Goal: Book appointment/travel/reservation

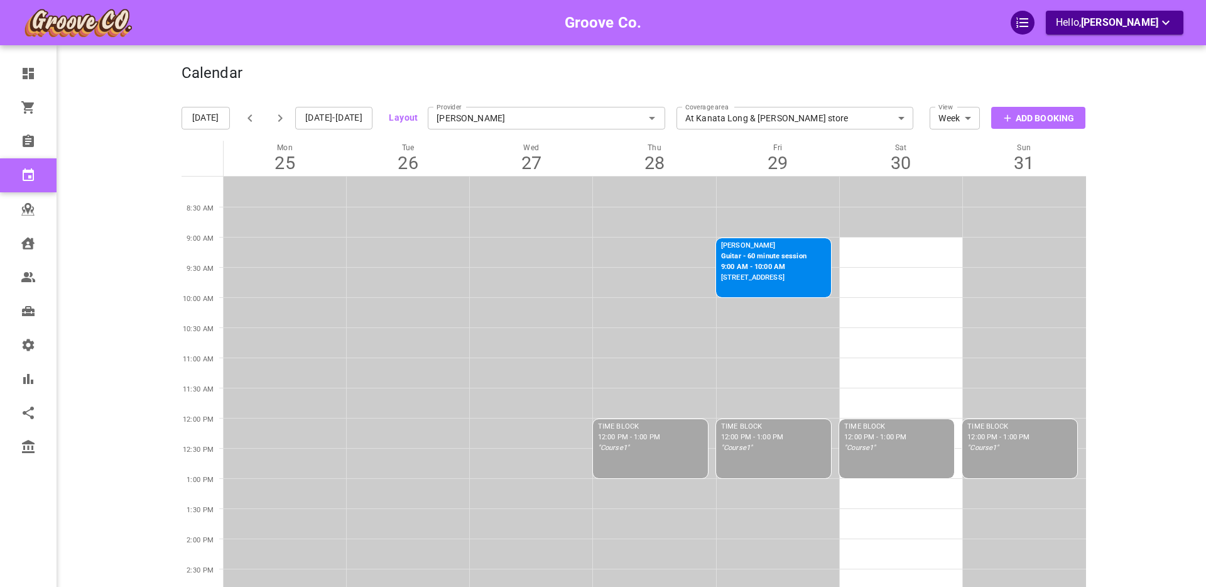
click at [102, 126] on div "Groove Co. Hello, [PERSON_NAME]" at bounding box center [133, 560] width 98 height 1082
click at [278, 116] on icon "button" at bounding box center [280, 118] width 4 height 8
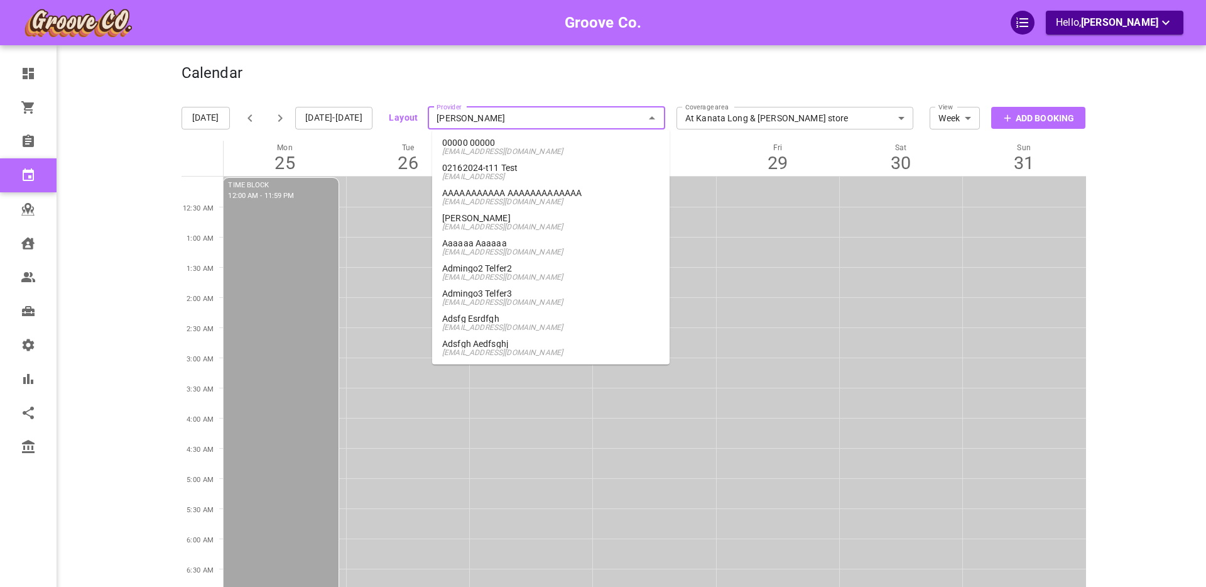
click at [496, 120] on input "[PERSON_NAME]" at bounding box center [546, 118] width 237 height 28
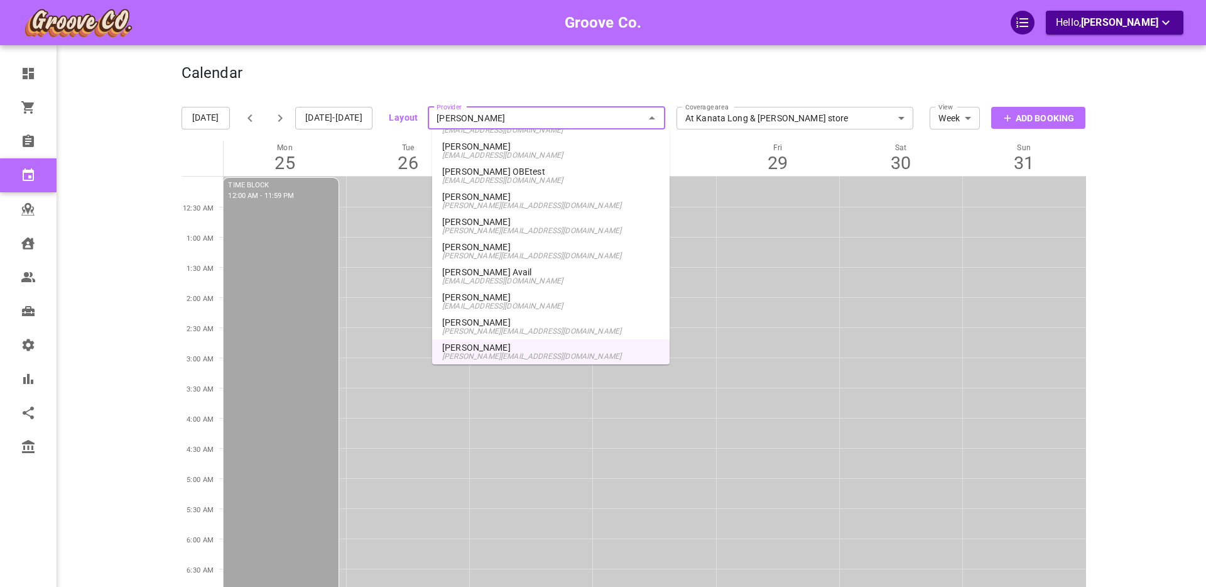
click at [500, 175] on p "Boris OBEtest" at bounding box center [550, 171] width 217 height 9
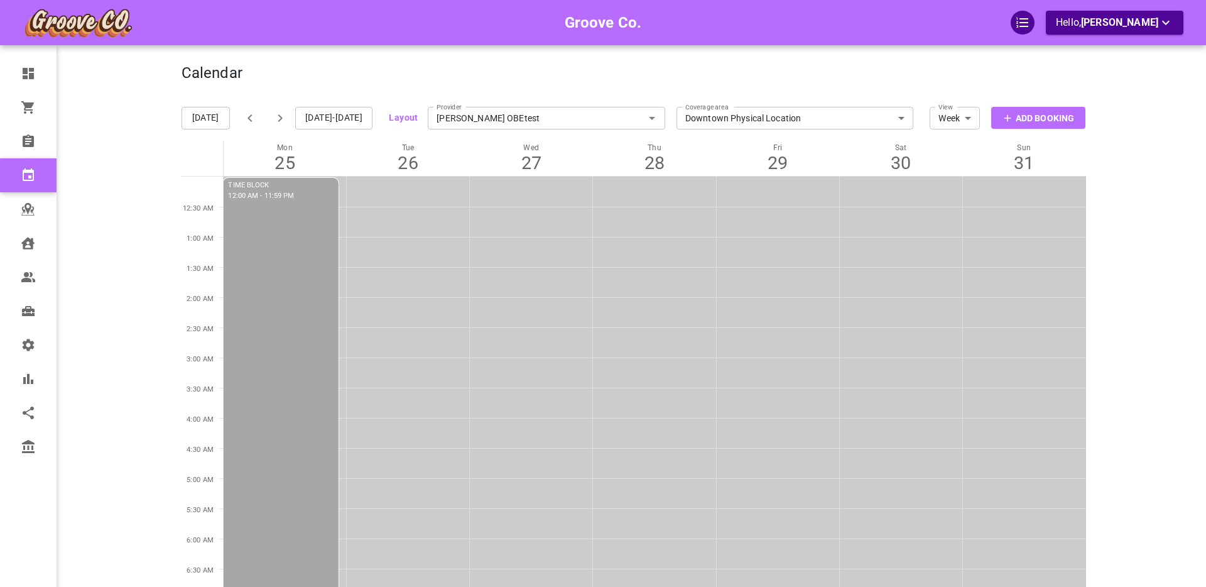
click at [278, 117] on icon "button" at bounding box center [280, 118] width 4 height 8
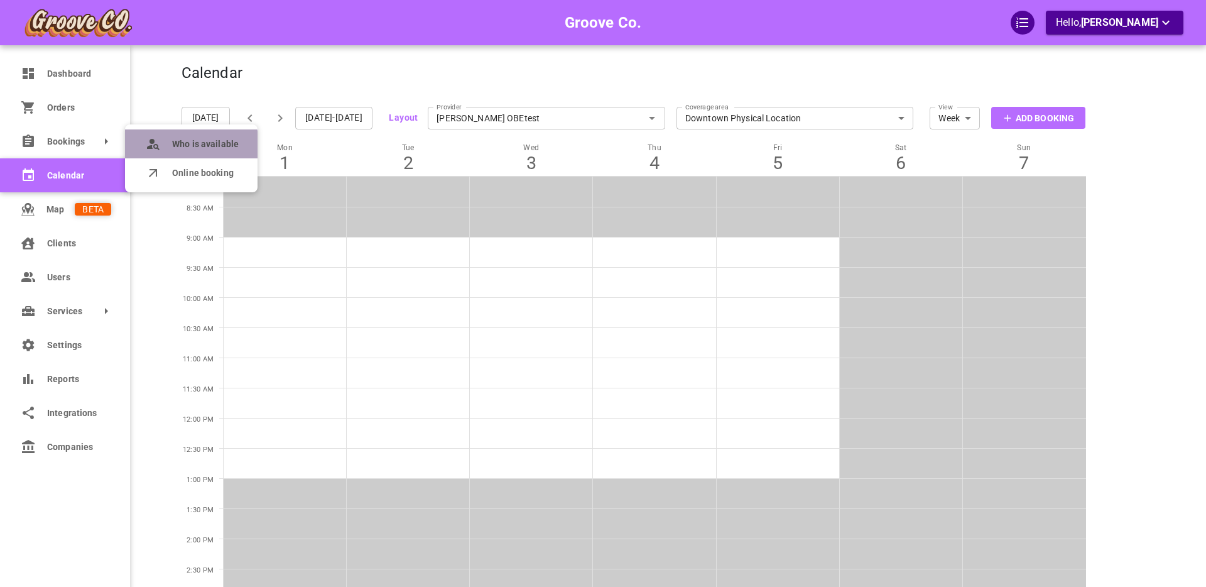
click at [177, 146] on span "Who is available" at bounding box center [205, 144] width 67 height 13
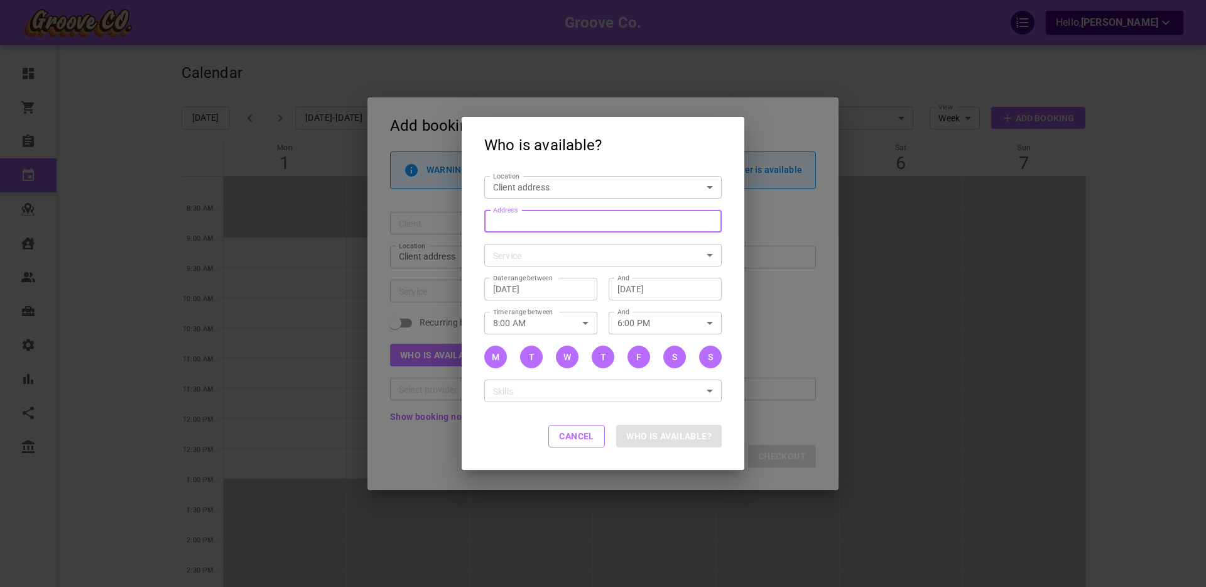
click at [509, 217] on div "Address Address" at bounding box center [602, 221] width 237 height 23
click at [509, 217] on input "Address Address" at bounding box center [597, 221] width 218 height 16
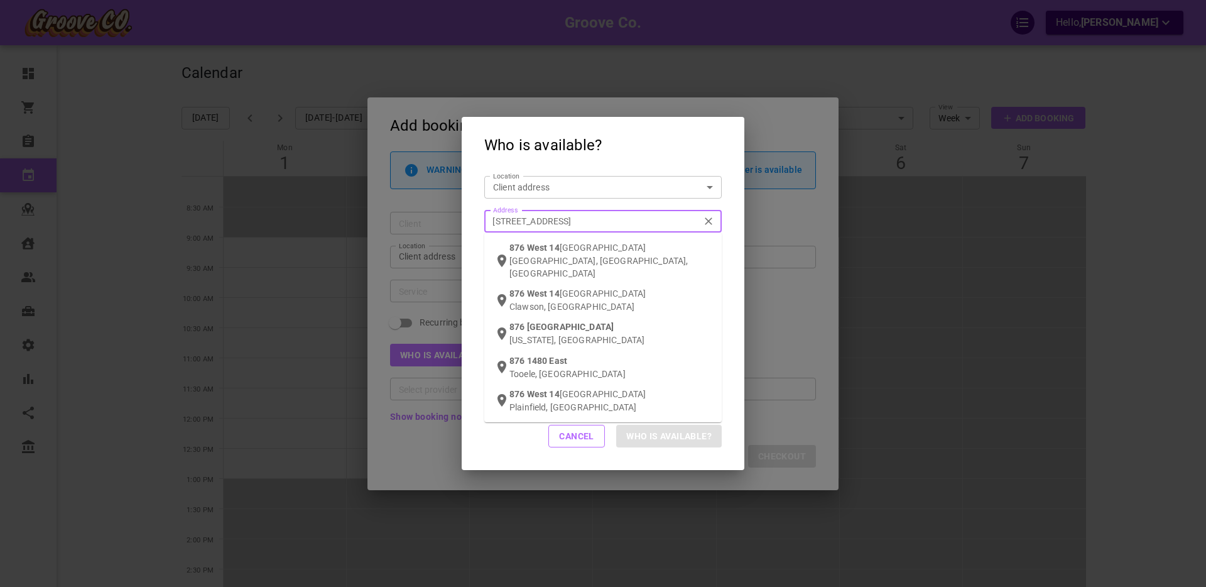
type input "876 west 14th ave van"
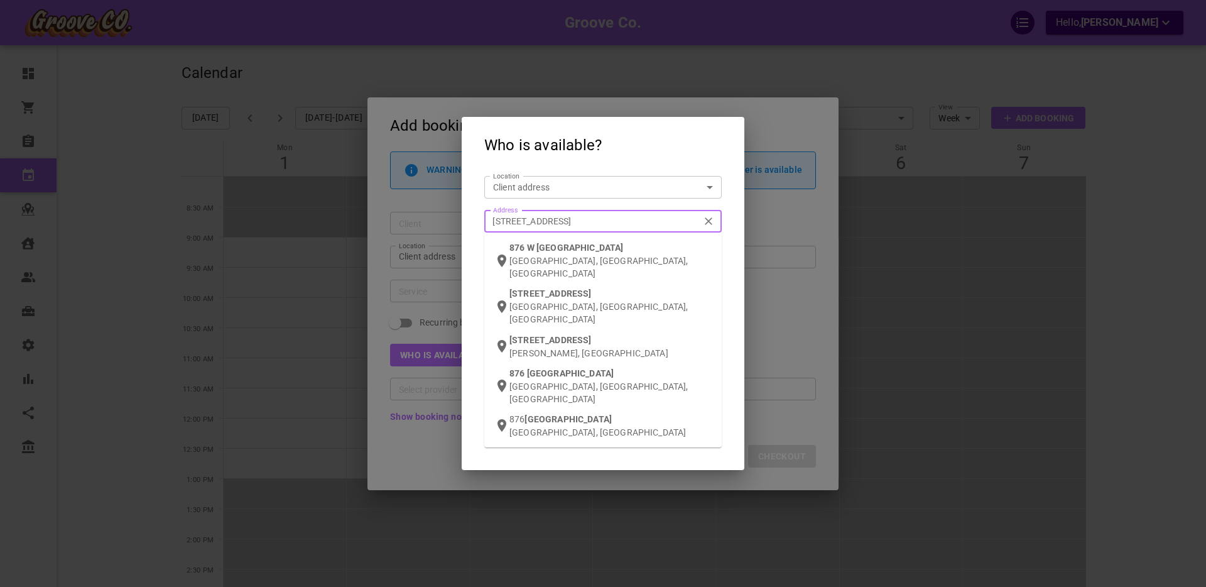
click at [518, 263] on p "Vancouver, BC, Canada" at bounding box center [611, 266] width 202 height 25
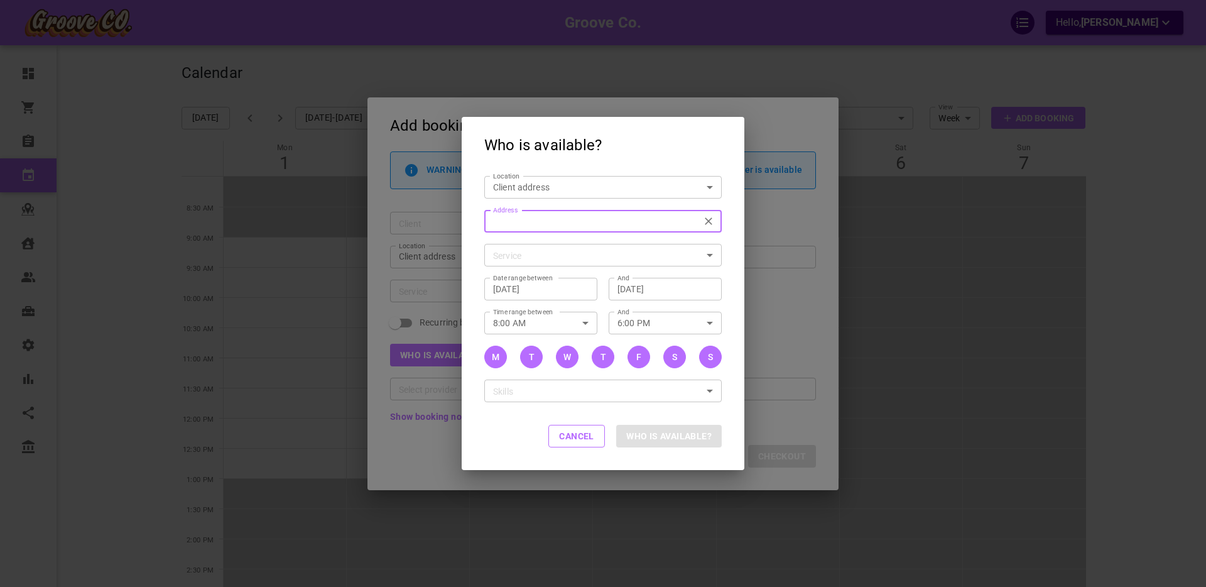
click at [519, 255] on body "Groove Co. Hello, Boris Sandford Dashboard Orders Bookings Calendar Map Clients…" at bounding box center [603, 580] width 1206 height 1160
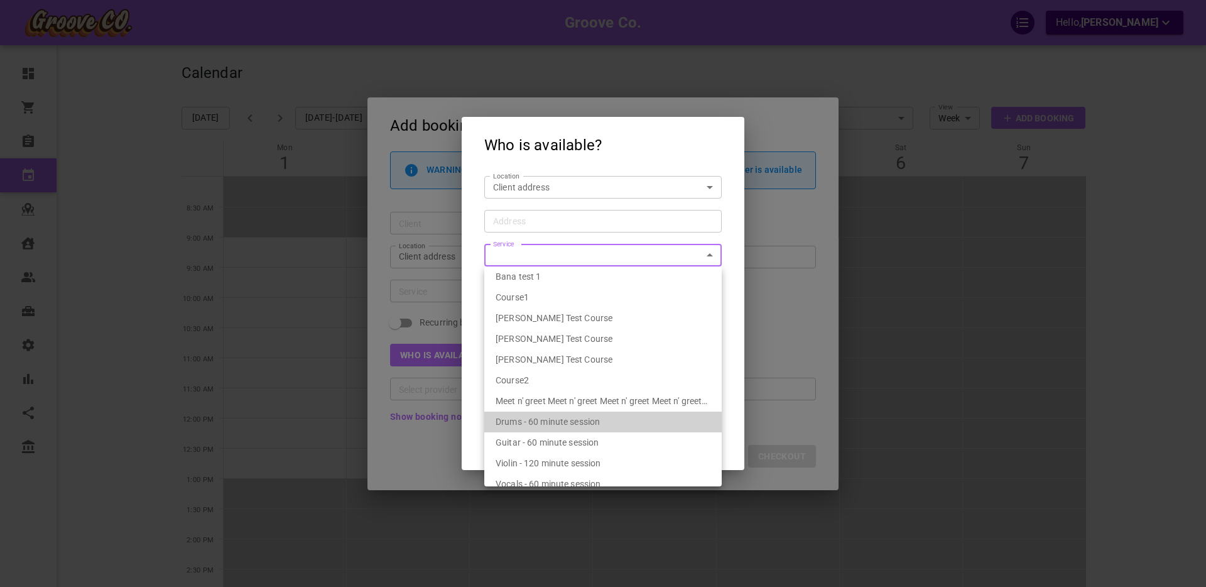
click at [552, 427] on div "Drums - 60 minute session" at bounding box center [603, 422] width 215 height 21
type input "Drums - 60 minute session"
type input "7f283d96-84a8-4f83-83f8-52bfe7559fc3"
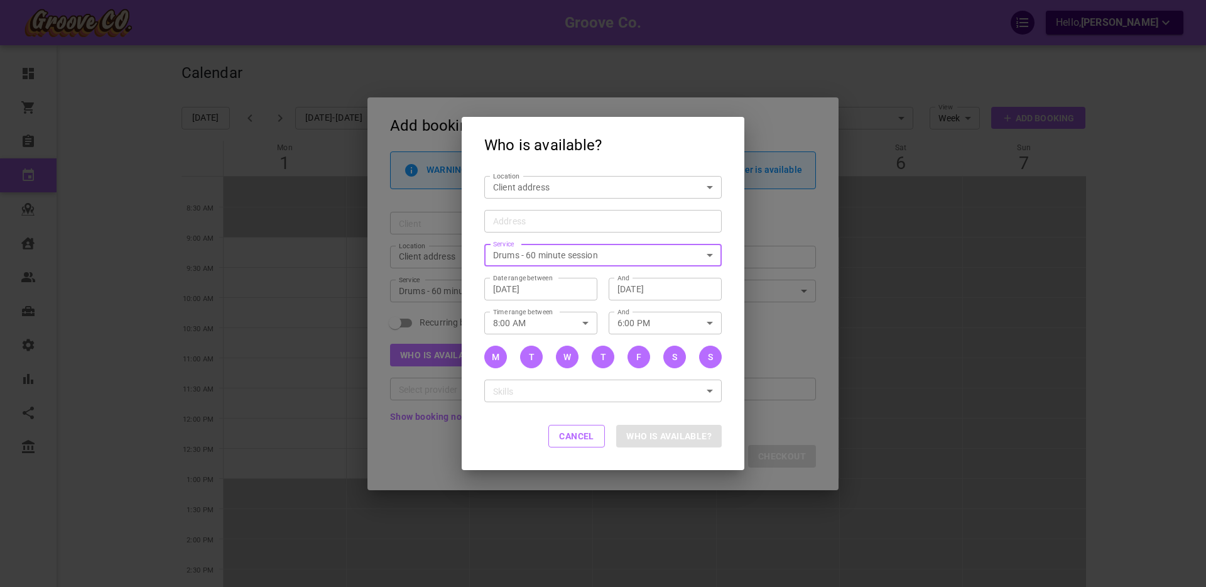
type input "876 W 14th Ave, Vancouver, BC V5Z 1R1, Canada"
click at [651, 439] on button "Who is available?" at bounding box center [669, 436] width 106 height 23
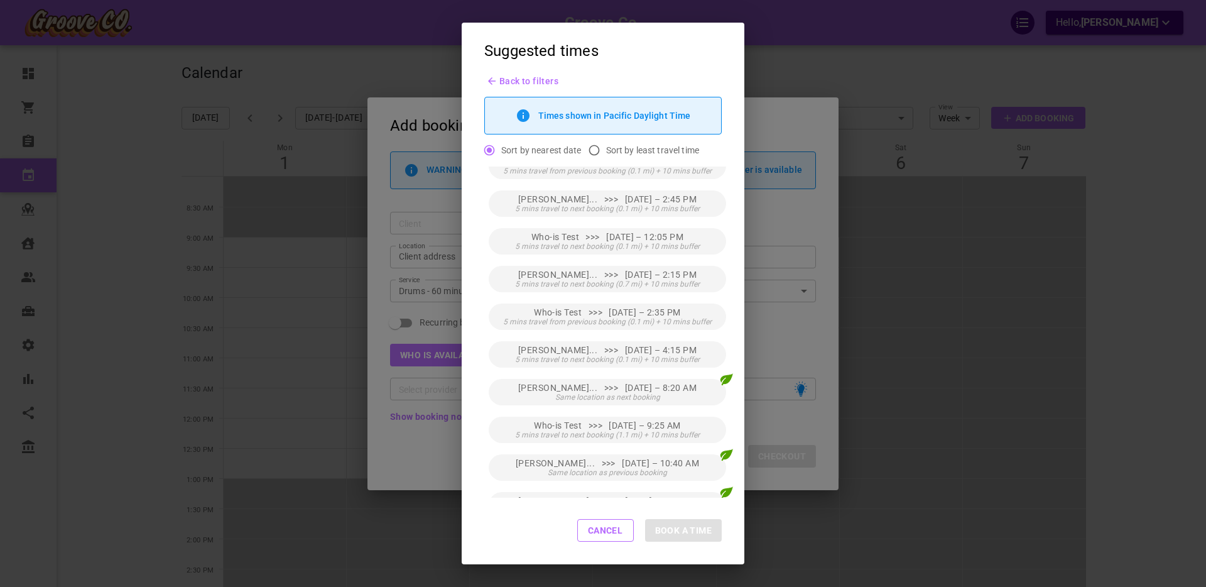
scroll to position [228, 0]
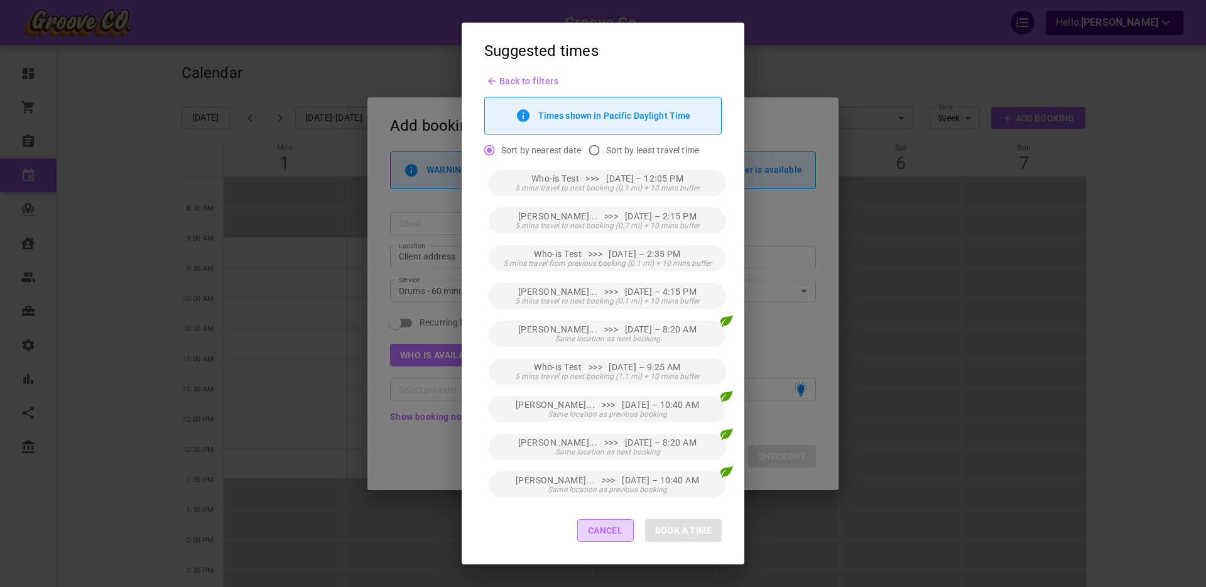
click at [593, 533] on button "Cancel" at bounding box center [605, 530] width 57 height 23
